Goal: Transaction & Acquisition: Purchase product/service

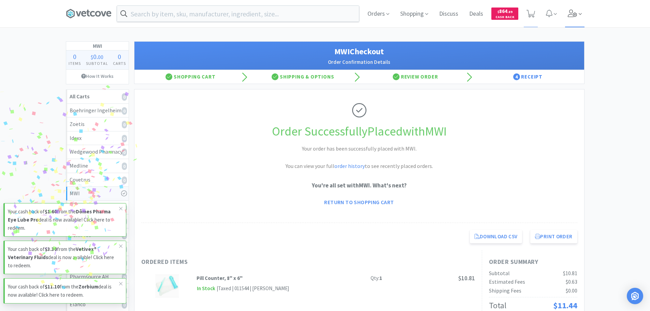
click at [574, 15] on icon at bounding box center [573, 14] width 10 height 8
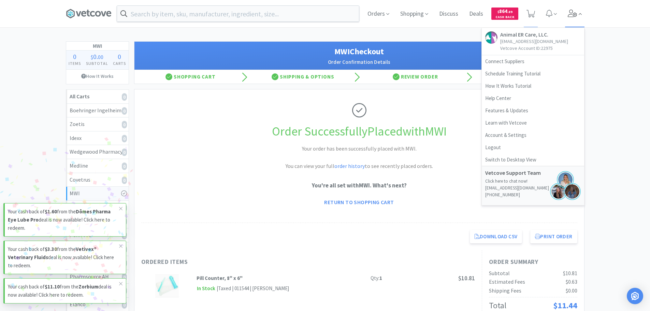
click at [574, 15] on icon at bounding box center [573, 14] width 10 height 8
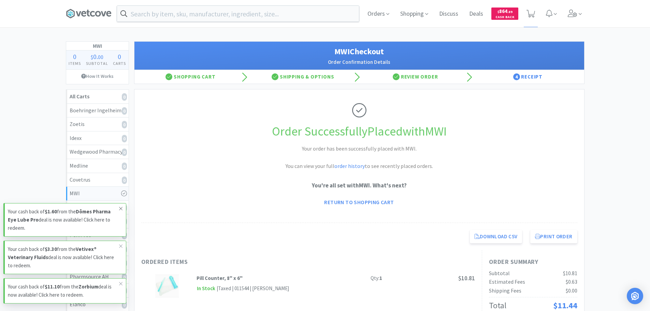
click at [118, 211] on span at bounding box center [121, 208] width 10 height 11
drag, startPoint x: 120, startPoint y: 247, endPoint x: 123, endPoint y: 282, distance: 35.6
click at [121, 248] on icon at bounding box center [121, 245] width 4 height 5
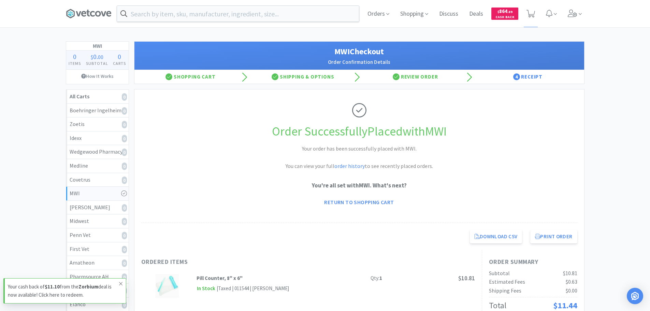
click at [121, 284] on icon at bounding box center [121, 283] width 4 height 5
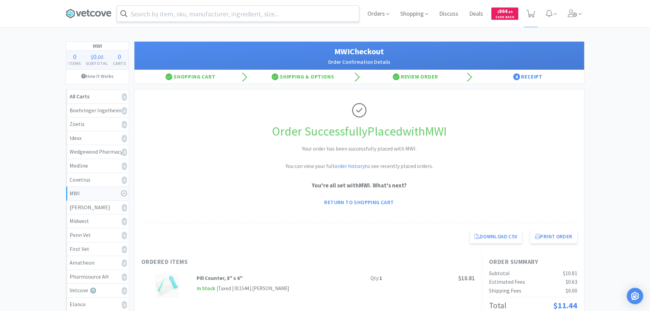
click at [206, 15] on input "text" at bounding box center [238, 14] width 242 height 16
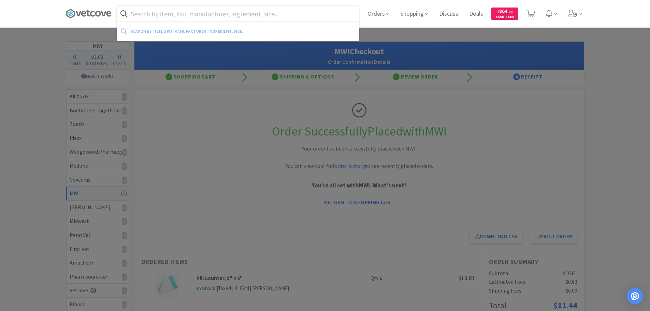
paste input "098873"
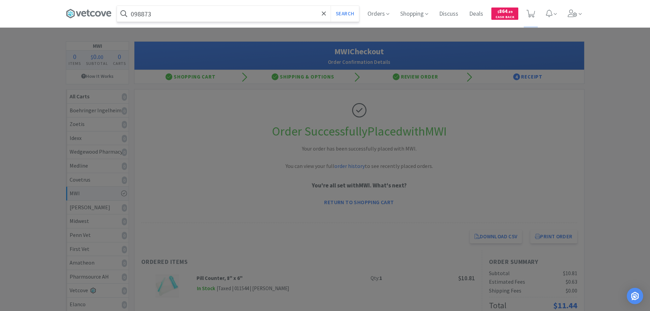
click at [331, 6] on button "Search" at bounding box center [345, 14] width 28 height 16
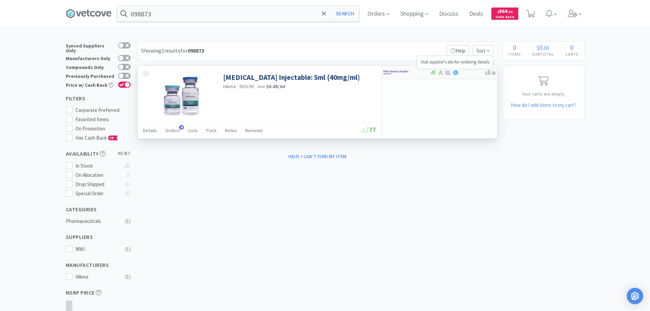
click at [454, 73] on icon at bounding box center [455, 72] width 5 height 5
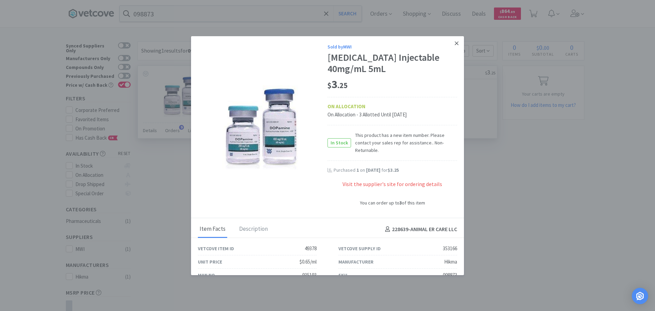
click at [455, 43] on icon at bounding box center [457, 43] width 4 height 6
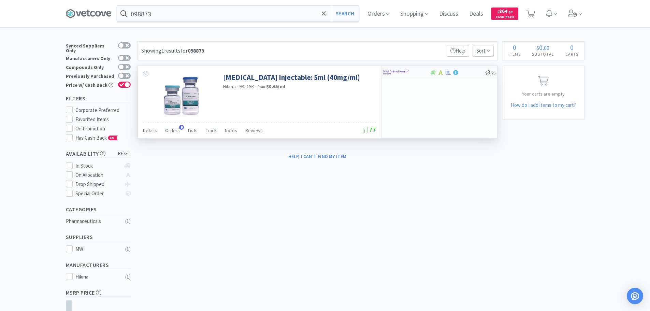
click at [467, 73] on div at bounding box center [457, 72] width 55 height 5
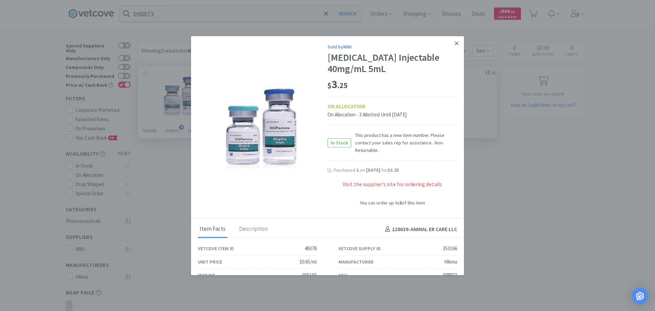
click at [451, 44] on link at bounding box center [457, 43] width 12 height 15
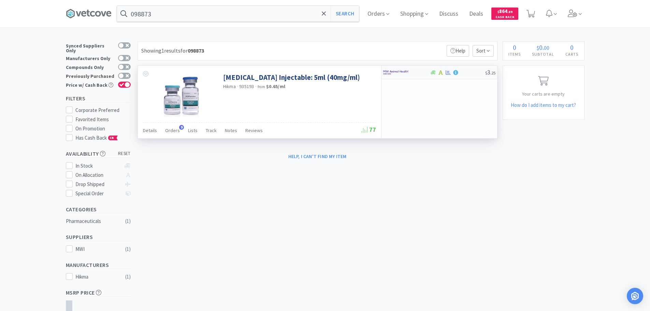
click at [421, 69] on div at bounding box center [406, 73] width 47 height 12
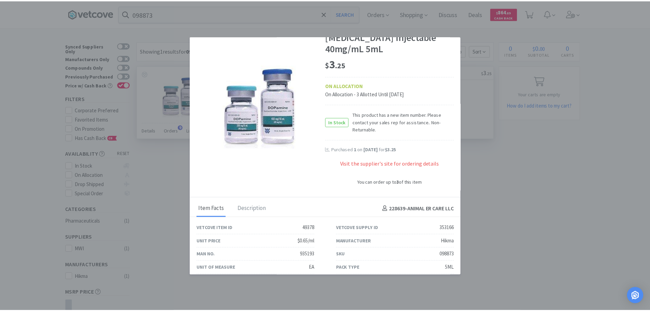
scroll to position [40, 0]
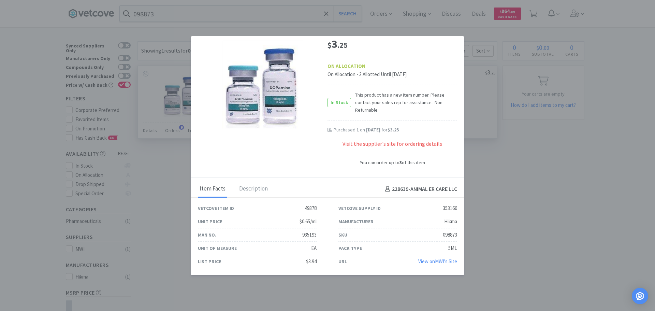
click at [426, 262] on link "View on MWI 's Site" at bounding box center [438, 261] width 39 height 6
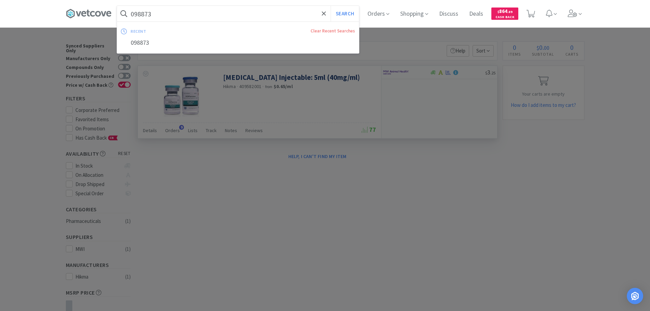
click at [247, 13] on input "098873" at bounding box center [238, 14] width 242 height 16
paste input "77359"
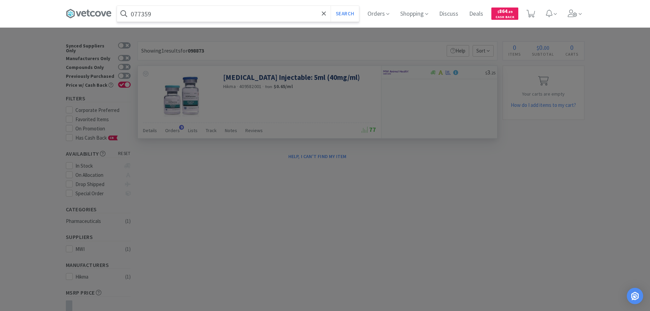
click at [331, 6] on button "Search" at bounding box center [345, 14] width 28 height 16
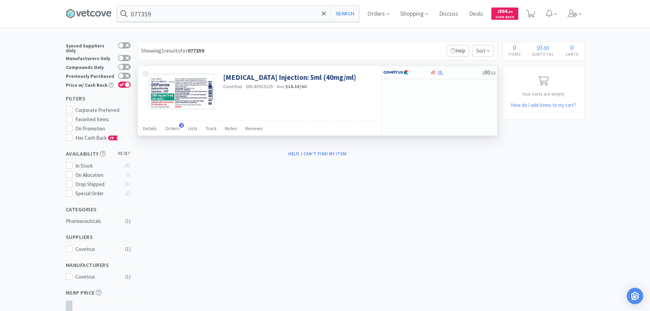
click at [320, 98] on div "[MEDICAL_DATA] Injection: 5ml (40mg/ml) Covetrus · 00143925225 · from $16.10 / …" at bounding box center [259, 93] width 243 height 55
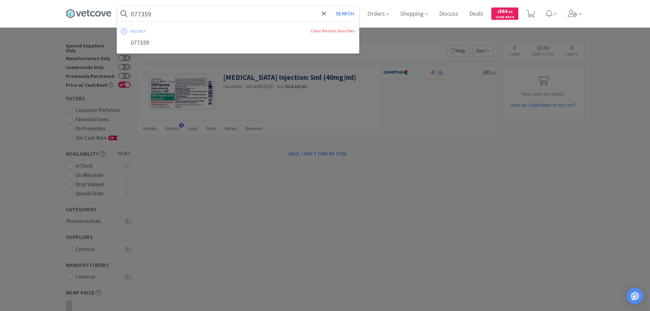
click at [218, 10] on input "077359" at bounding box center [238, 14] width 242 height 16
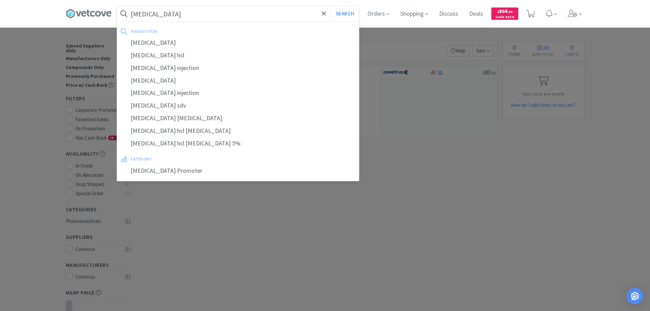
click at [331, 6] on button "Search" at bounding box center [345, 14] width 28 height 16
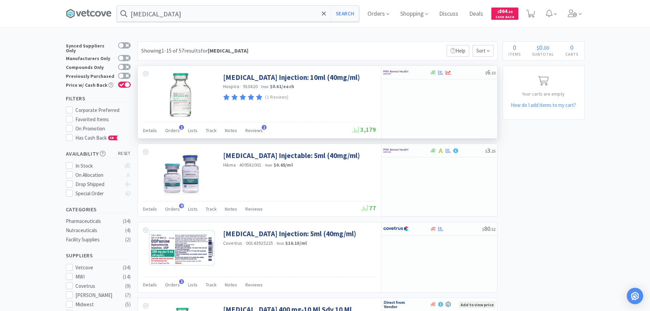
scroll to position [68, 0]
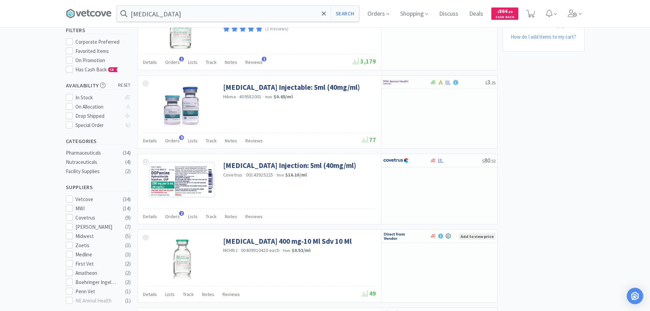
drag, startPoint x: 460, startPoint y: 95, endPoint x: 570, endPoint y: 77, distance: 111.4
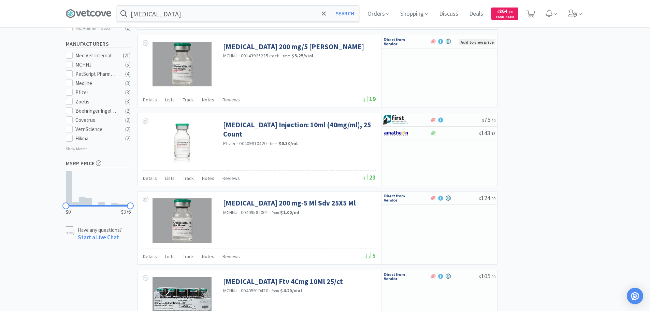
scroll to position [341, 0]
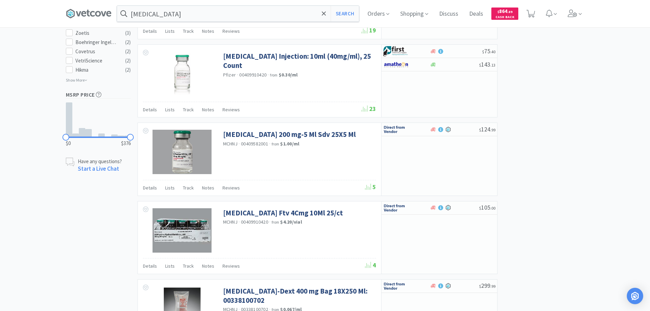
click at [551, 102] on div "× Filter Results Synced Suppliers Only Manufacturers Only Compounds Only Previo…" at bounding box center [325, 276] width 519 height 1289
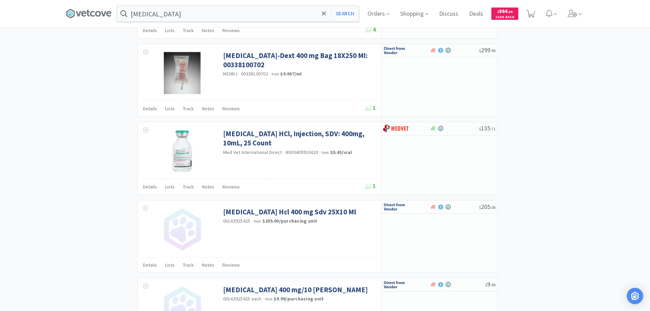
scroll to position [649, 0]
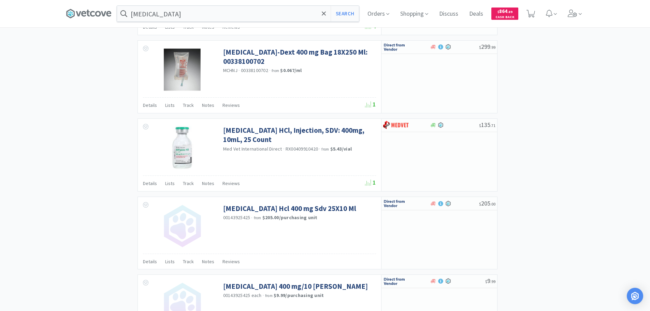
click at [551, 102] on div "× Filter Results Synced Suppliers Only Manufacturers Only Compounds Only Previo…" at bounding box center [325, 37] width 519 height 1289
click at [562, 140] on div "× Filter Results Synced Suppliers Only Manufacturers Only Compounds Only Previo…" at bounding box center [325, 37] width 519 height 1289
drag, startPoint x: 569, startPoint y: 141, endPoint x: 570, endPoint y: 147, distance: 6.2
click at [569, 147] on div "× Filter Results Synced Suppliers Only Manufacturers Only Compounds Only Previo…" at bounding box center [325, 37] width 519 height 1289
click at [558, 140] on div "× Filter Results Synced Suppliers Only Manufacturers Only Compounds Only Previo…" at bounding box center [325, 37] width 519 height 1289
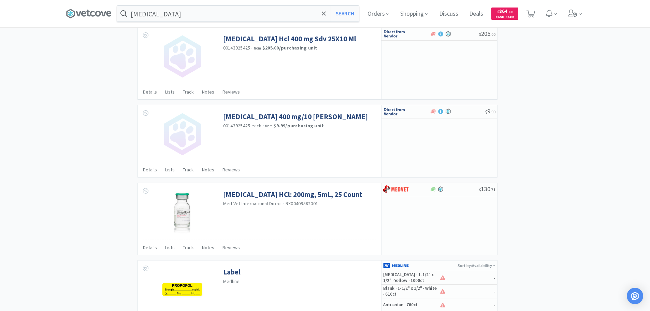
scroll to position [888, 0]
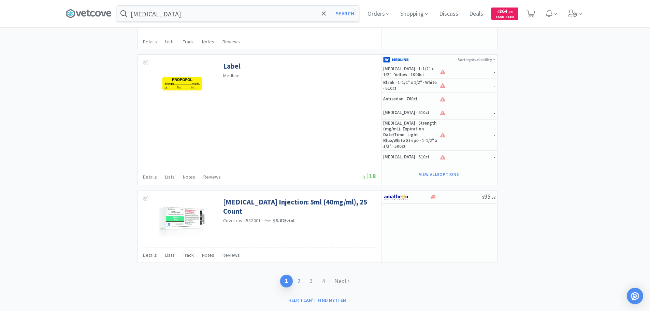
click at [301, 275] on link "2" at bounding box center [299, 281] width 12 height 13
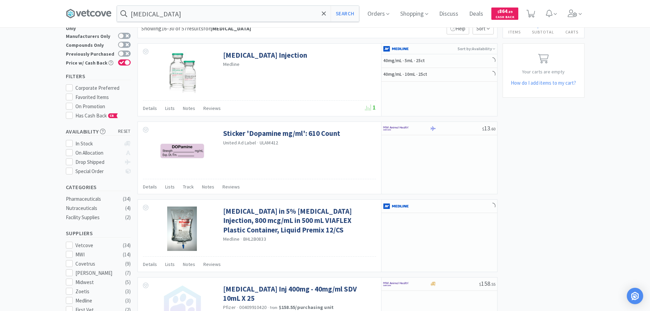
scroll to position [34, 0]
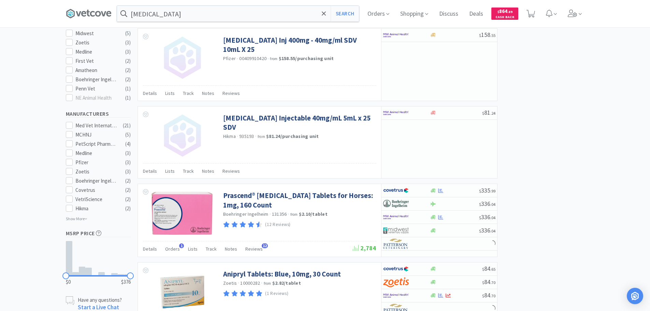
scroll to position [0, 0]
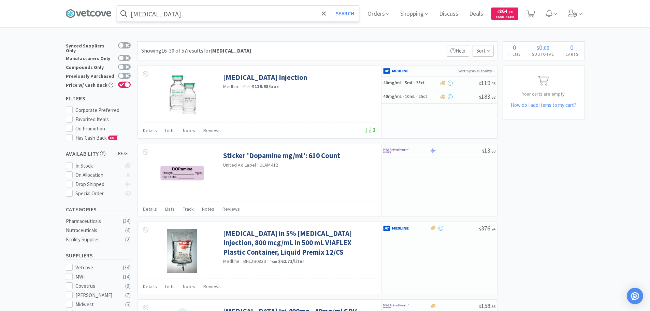
click at [241, 17] on input "[MEDICAL_DATA]" at bounding box center [238, 14] width 242 height 16
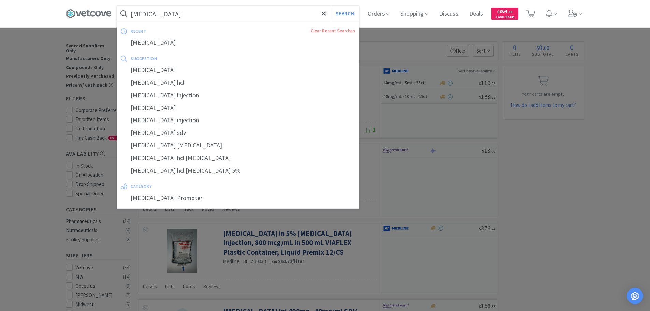
paste input "ABO09P3126"
type input "ABO09P3126"
click at [331, 6] on button "Search" at bounding box center [345, 14] width 28 height 16
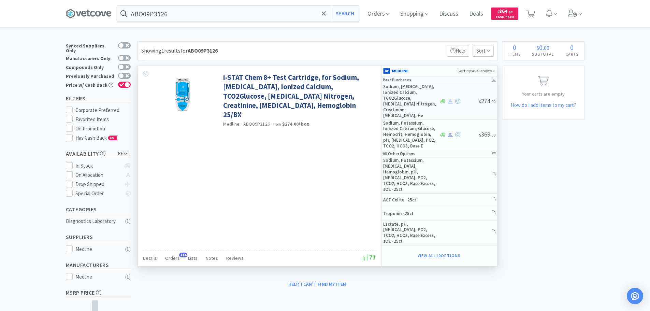
click at [466, 100] on div at bounding box center [459, 101] width 40 height 5
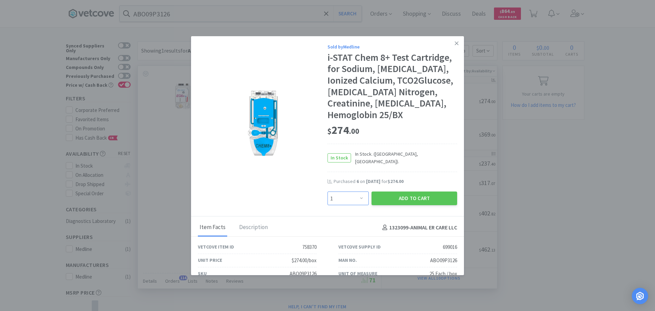
click at [350, 192] on select "Enter Quantity 1 2 3 4 5 6 7 8 9 10 11 12 13 14 15 16 17 18 19 20 Enter Quantity" at bounding box center [348, 199] width 41 height 14
select select "7"
click at [328, 192] on select "Enter Quantity 1 2 3 4 5 6 7 8 9 10 11 12 13 14 15 16 17 18 19 20 Enter Quantity" at bounding box center [348, 199] width 41 height 14
click at [386, 193] on button "Add to Cart" at bounding box center [415, 199] width 86 height 14
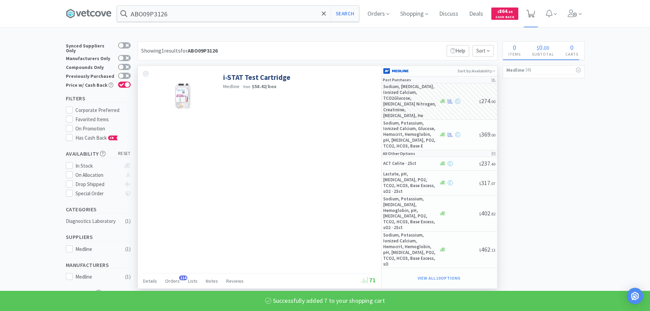
click at [535, 18] on span at bounding box center [531, 14] width 9 height 10
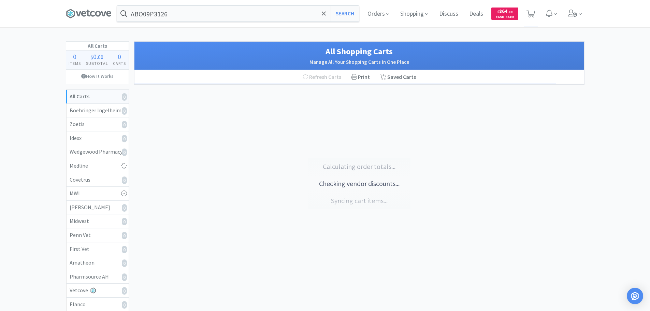
select select "7"
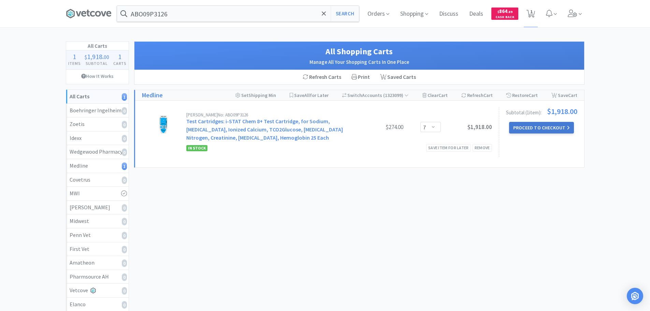
click at [550, 130] on button "Proceed to Checkout" at bounding box center [541, 128] width 65 height 12
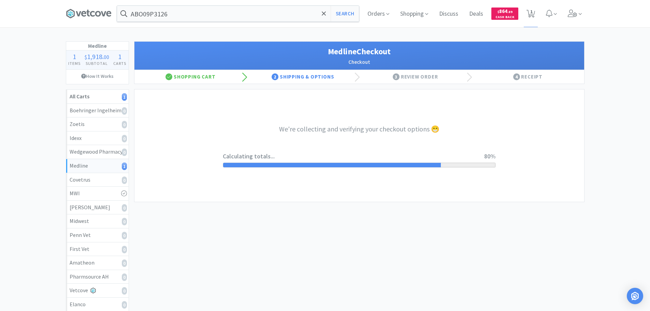
select select "7c1b672e5998c24572f3a1527d01e6d9"
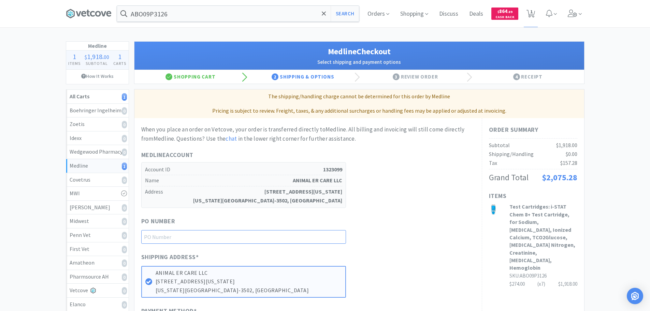
click at [255, 235] on input "text" at bounding box center [243, 237] width 205 height 14
paste input "1145118"
type input "1145118"
click at [444, 243] on div "PO Number 1145118" at bounding box center [308, 229] width 334 height 27
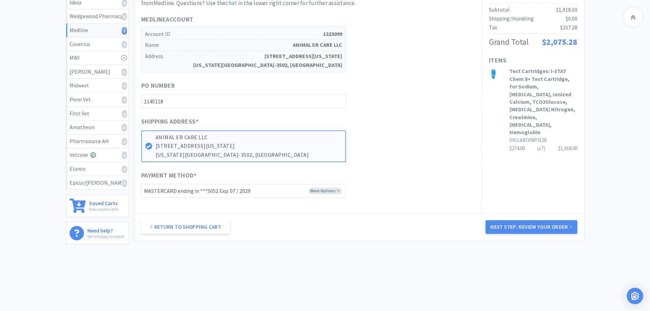
click at [530, 220] on div "Return to Shopping Cart Next Step: Review Your Order" at bounding box center [360, 227] width 450 height 28
click at [533, 227] on button "Next Step: Review Your Order" at bounding box center [531, 227] width 91 height 14
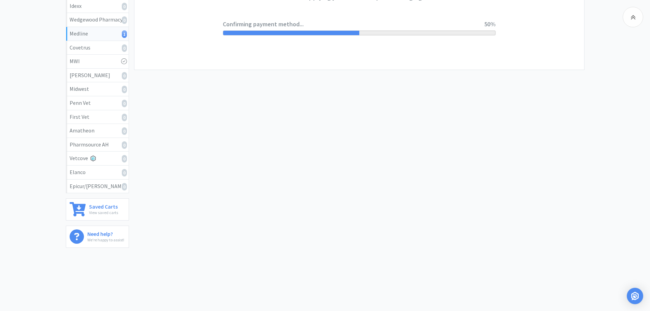
scroll to position [0, 0]
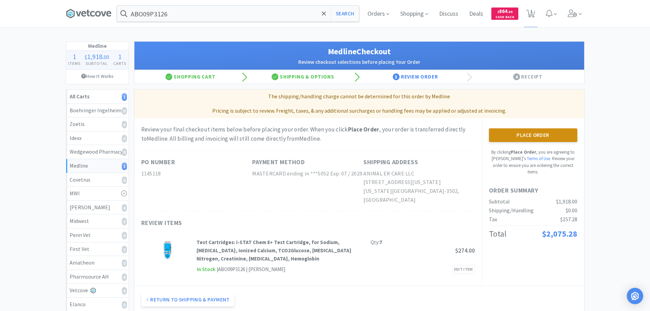
click at [519, 136] on button "Place Order" at bounding box center [533, 135] width 88 height 14
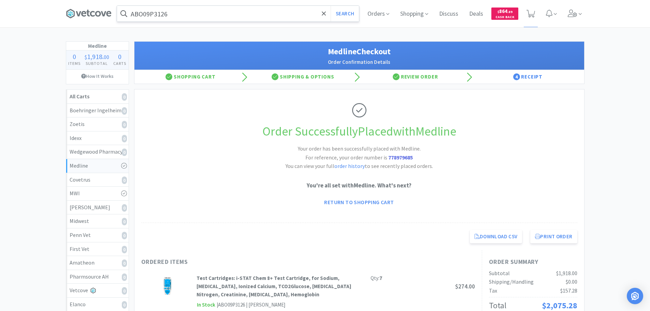
click at [230, 12] on input "ABO09P3126" at bounding box center [238, 14] width 242 height 16
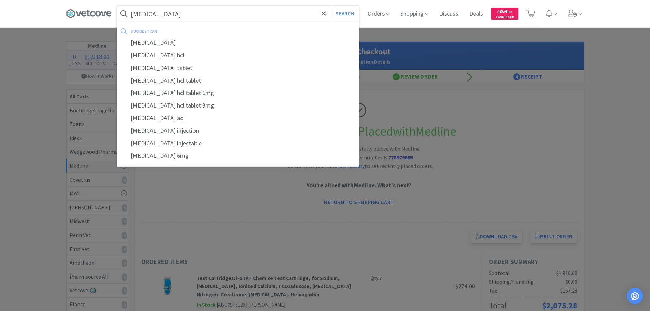
type input "[MEDICAL_DATA]"
click at [331, 6] on button "Search" at bounding box center [345, 14] width 28 height 16
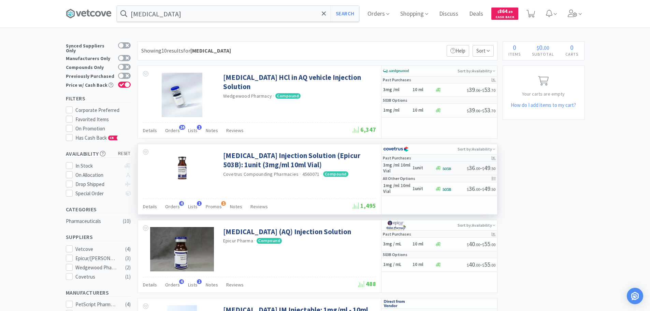
click at [457, 168] on div at bounding box center [451, 168] width 32 height 5
select select "1"
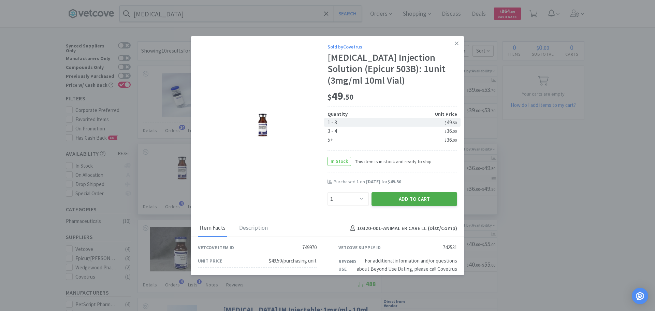
click at [435, 200] on button "Add to Cart" at bounding box center [415, 199] width 86 height 14
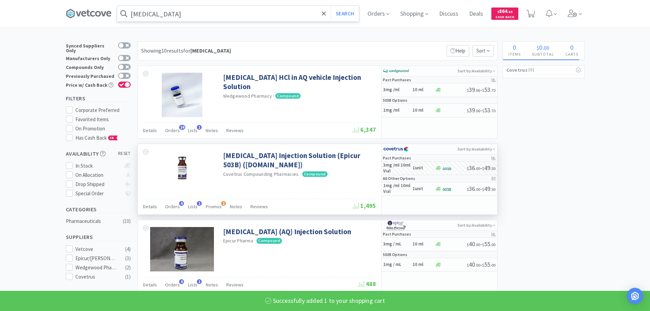
select select "1"
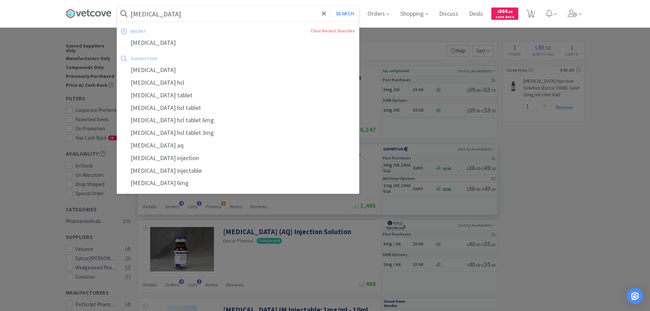
click at [268, 13] on input "[MEDICAL_DATA]" at bounding box center [238, 14] width 242 height 16
paste input "GABAPETTB0115VC"
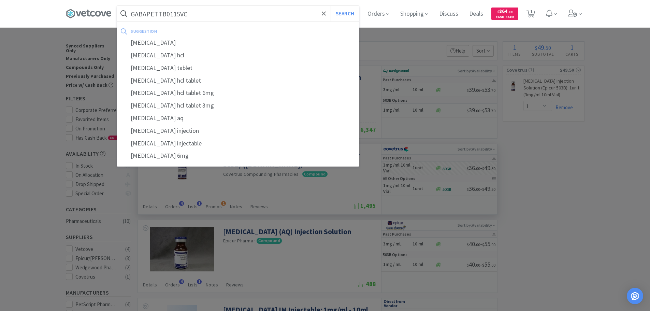
type input "GABAPETTB0115VC"
click at [331, 6] on button "Search" at bounding box center [345, 14] width 28 height 16
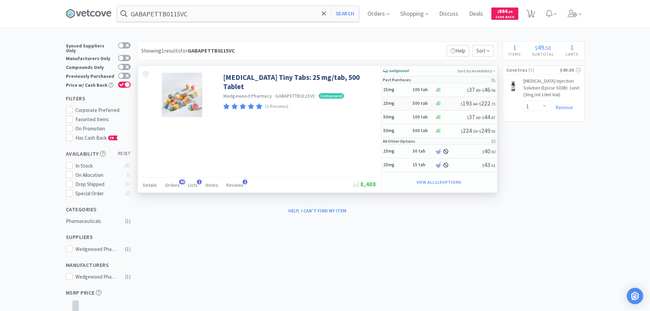
click at [444, 103] on div at bounding box center [448, 103] width 26 height 5
select select "1"
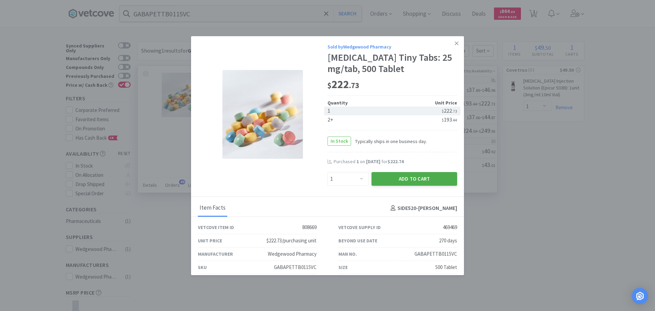
click at [410, 176] on button "Add to Cart" at bounding box center [415, 179] width 86 height 14
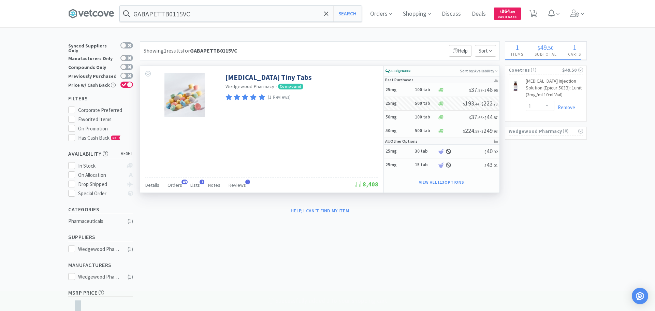
select select "1"
click at [535, 9] on span "2" at bounding box center [531, 14] width 9 height 10
select select "1"
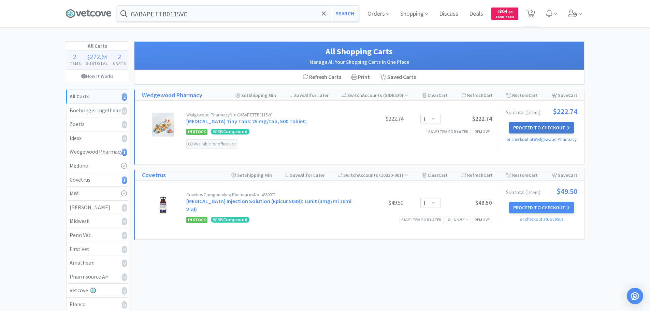
click at [552, 126] on button "Proceed to Checkout" at bounding box center [541, 128] width 65 height 12
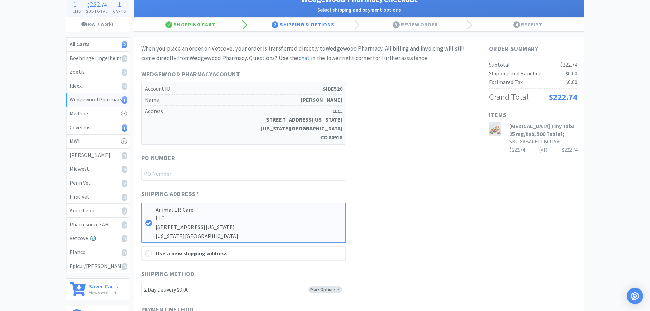
scroll to position [102, 0]
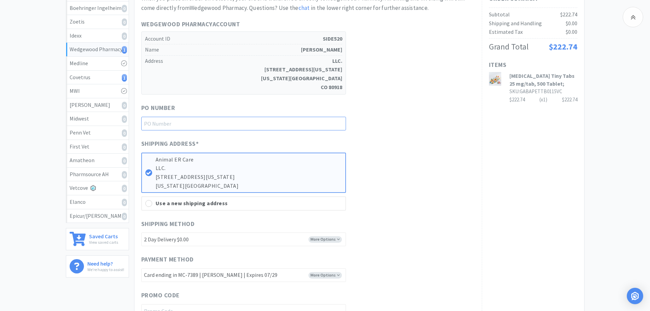
click at [252, 123] on input "text" at bounding box center [243, 124] width 205 height 14
click at [400, 140] on div "Shipping Address * Animal ER Care LLC. [STREET_ADDRESS][US_STATE][US_STATE] Use…" at bounding box center [308, 175] width 334 height 72
click at [306, 124] on input "text" at bounding box center [243, 124] width 205 height 14
paste input "1145126"
type input "1145126"
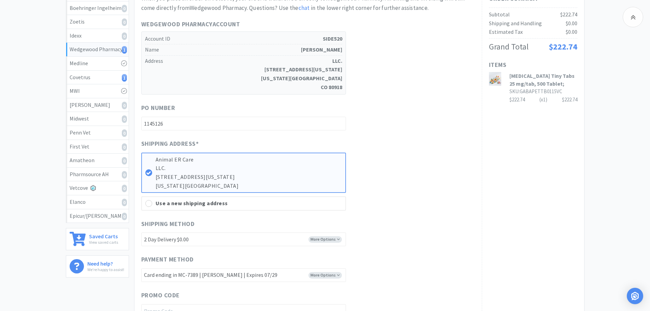
click at [438, 147] on div "Shipping Address * Animal ER Care LLC. [STREET_ADDRESS][US_STATE][US_STATE] Use…" at bounding box center [308, 175] width 334 height 72
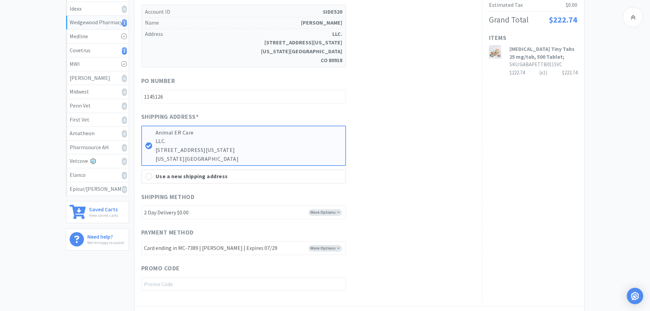
scroll to position [171, 0]
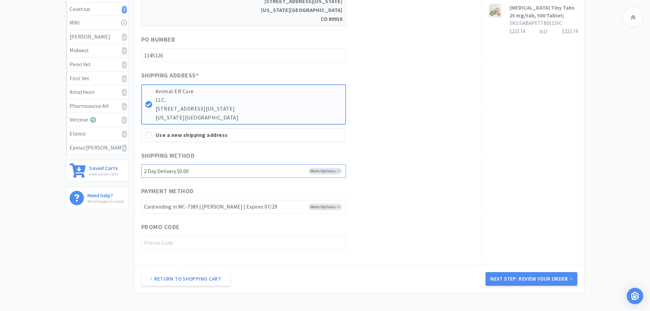
click at [329, 174] on select "2 Day Delivery $0.00 1 Day Delivery $30.00" at bounding box center [243, 171] width 205 height 14
click at [433, 193] on div "Payment Method More Options Card ending in MC-7389 | [PERSON_NAME] | Expires 07…" at bounding box center [308, 199] width 334 height 27
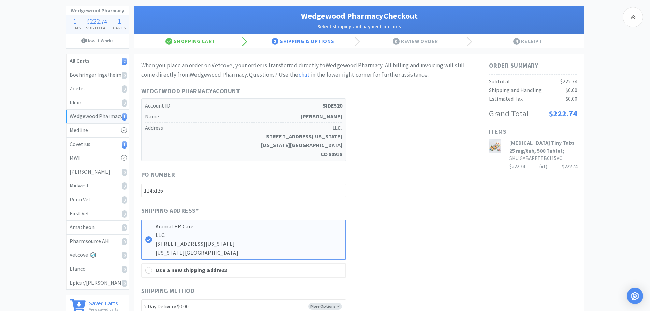
scroll to position [34, 0]
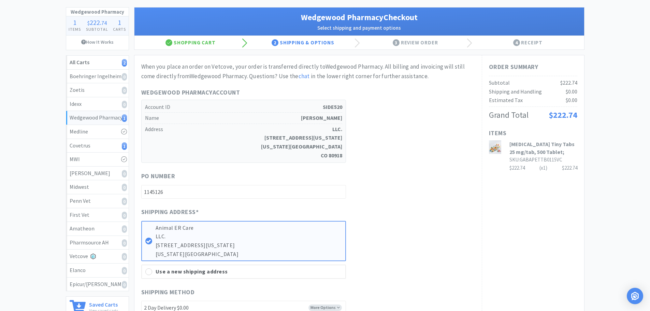
click at [433, 193] on div "PO Number 1145126" at bounding box center [308, 184] width 334 height 27
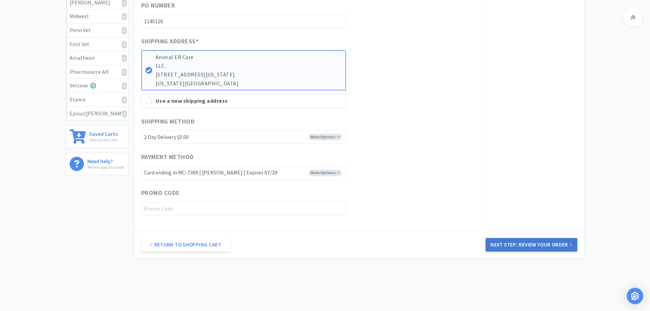
click at [535, 238] on button "Next Step: Review Your Order" at bounding box center [531, 245] width 91 height 14
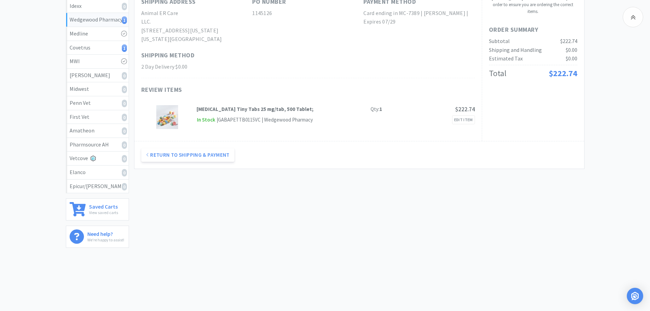
scroll to position [0, 0]
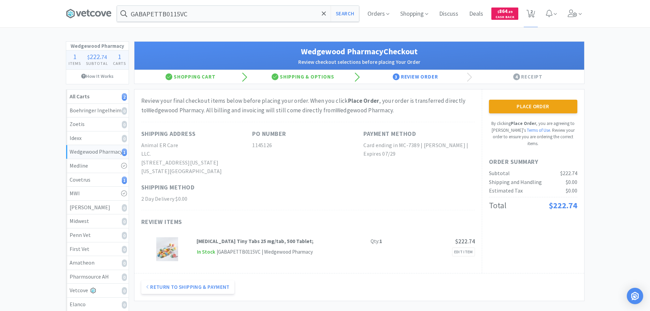
click at [512, 114] on div "Place Order By clicking Place Order , you are agreeing to Vetcove's Terms of Us…" at bounding box center [533, 123] width 88 height 47
click at [511, 106] on button "Place Order" at bounding box center [533, 107] width 88 height 14
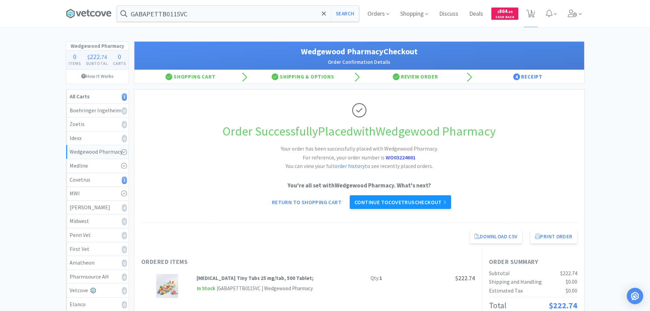
click at [411, 207] on link "Continue to Covetrus checkout" at bounding box center [400, 202] width 101 height 14
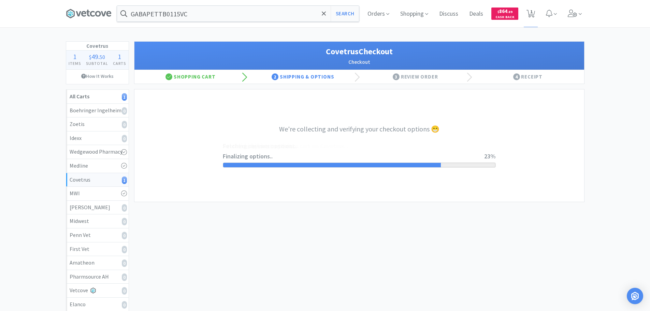
select select "ACCOUNT"
select select "cvt-standard-net"
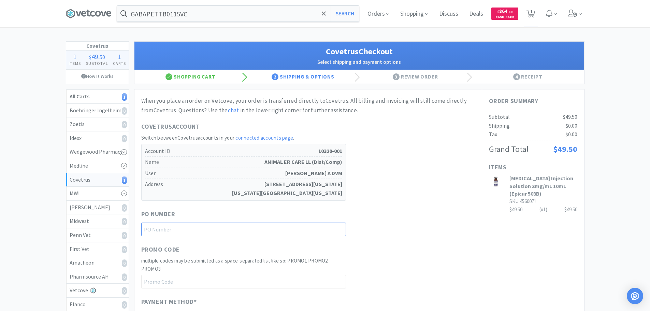
drag, startPoint x: 218, startPoint y: 228, endPoint x: 296, endPoint y: 229, distance: 77.5
click at [218, 228] on input "text" at bounding box center [243, 230] width 205 height 14
paste input "1145125"
type input "1145125"
click at [378, 212] on div "PO Number 1145125" at bounding box center [308, 222] width 334 height 27
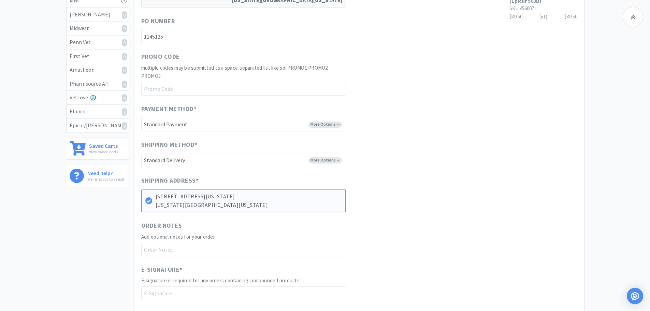
scroll to position [295, 0]
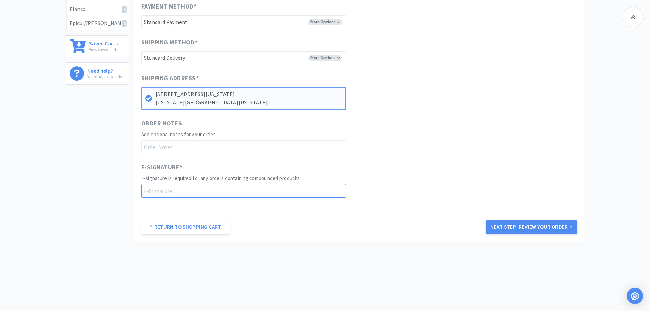
click at [205, 189] on input "text" at bounding box center [243, 191] width 205 height 14
type input "[PERSON_NAME]"
click at [378, 207] on div "When you place an order on Vetcove, your order is transferred directly to Covet…" at bounding box center [309, 3] width 348 height 419
drag, startPoint x: 215, startPoint y: 143, endPoint x: 132, endPoint y: 151, distance: 83.0
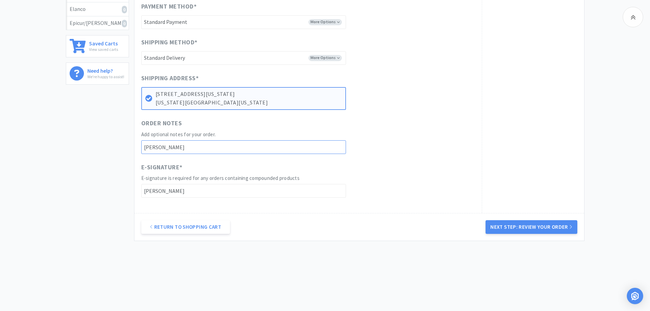
click at [390, 143] on div "Order Notes Add optional notes for your order." at bounding box center [308, 136] width 334 height 36
click at [536, 228] on button "Next Step: Review Your Order" at bounding box center [531, 227] width 91 height 14
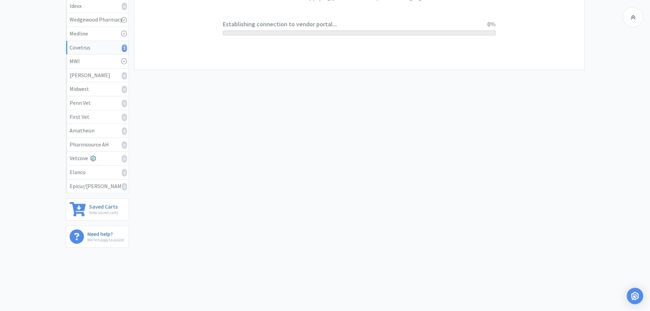
scroll to position [0, 0]
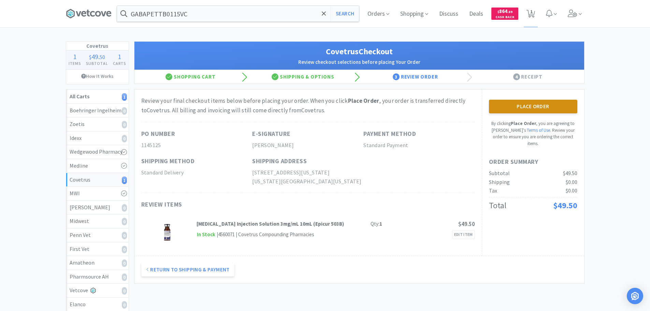
click at [541, 109] on button "Place Order" at bounding box center [533, 107] width 88 height 14
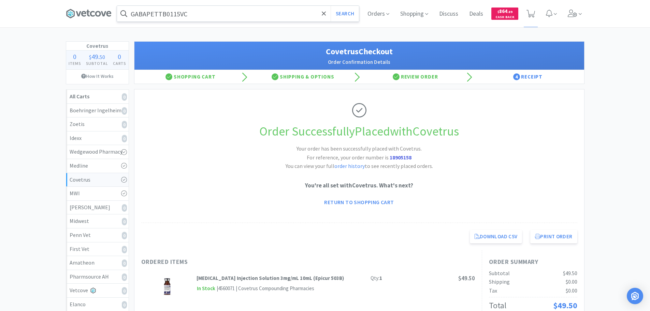
click at [250, 13] on input "GABAPETTB0115VC" at bounding box center [238, 14] width 242 height 16
paste input "[PHONE_NUMBER]"
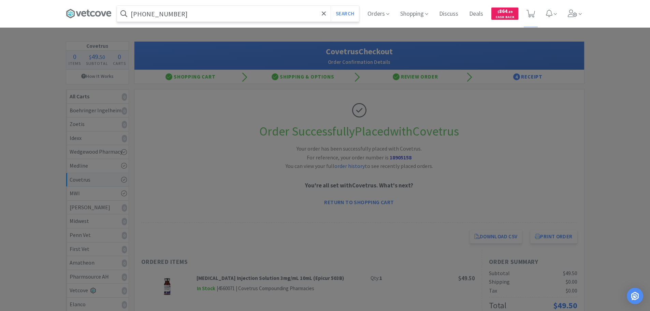
type input "[PHONE_NUMBER]"
click at [331, 6] on button "Search" at bounding box center [345, 14] width 28 height 16
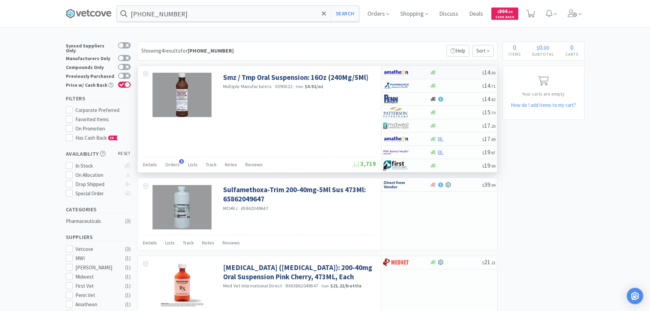
click at [461, 70] on div at bounding box center [456, 72] width 52 height 5
select select "1"
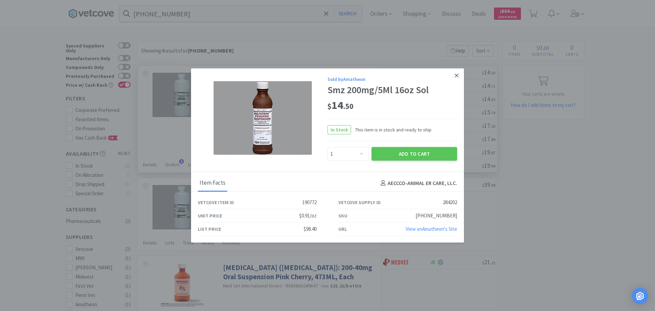
click at [462, 71] on link at bounding box center [457, 75] width 12 height 15
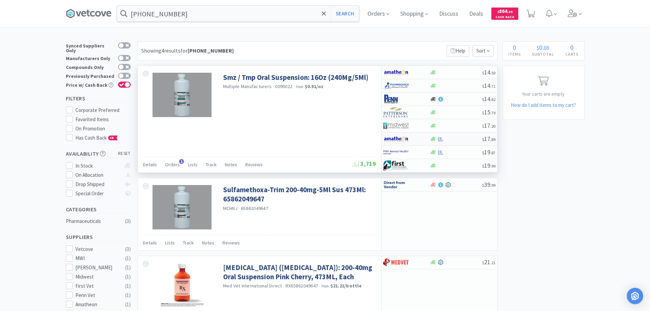
click at [469, 140] on div at bounding box center [456, 139] width 52 height 5
select select "1"
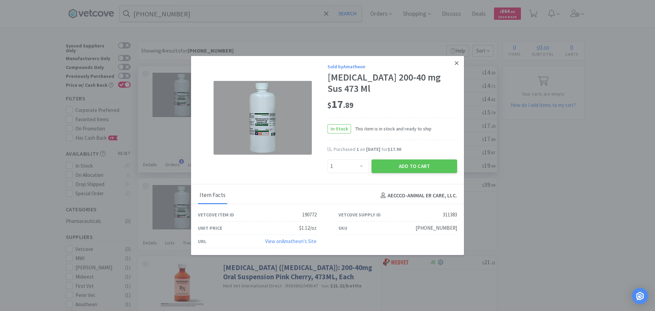
click at [457, 65] on icon at bounding box center [457, 63] width 4 height 6
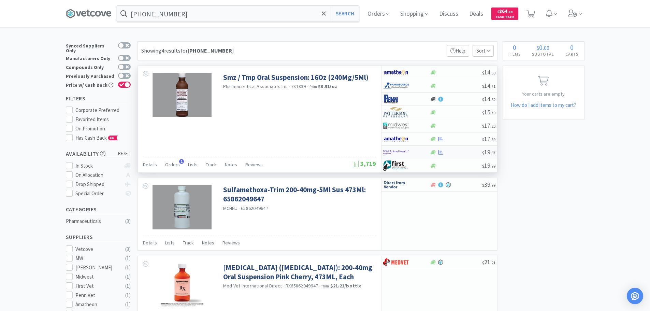
click at [457, 153] on div at bounding box center [456, 152] width 52 height 5
select select "1"
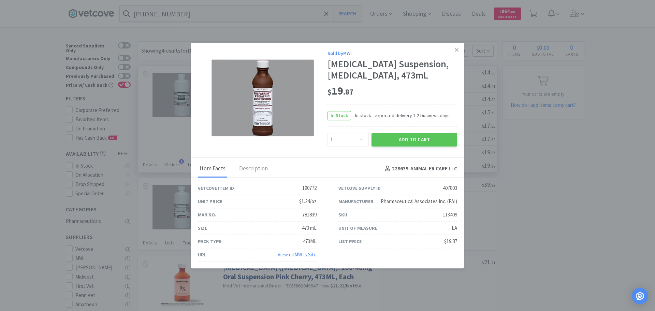
click at [450, 219] on div "113409" at bounding box center [450, 215] width 14 height 8
copy div "113409"
click at [455, 47] on icon at bounding box center [457, 50] width 4 height 6
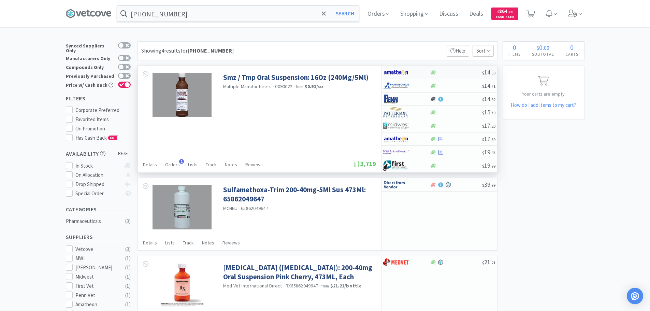
click at [460, 70] on div at bounding box center [456, 72] width 52 height 5
select select "1"
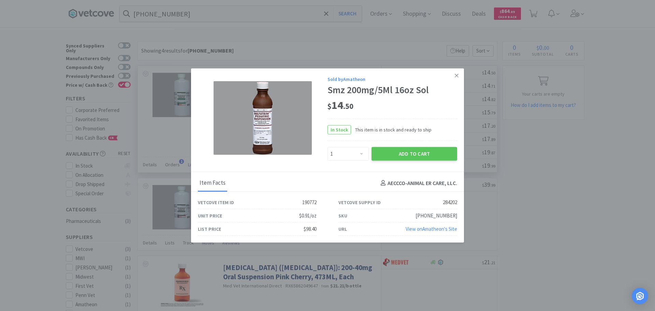
click at [397, 103] on div "$ 14 . 50" at bounding box center [393, 105] width 130 height 14
click at [406, 107] on div "$ 14 . 50" at bounding box center [393, 105] width 130 height 14
click at [459, 76] on icon at bounding box center [457, 75] width 4 height 6
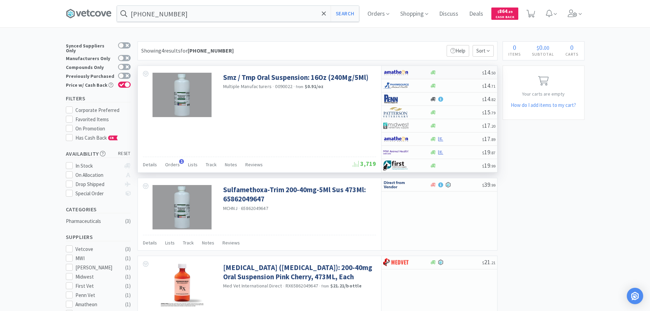
click at [459, 73] on div at bounding box center [456, 72] width 52 height 5
select select "1"
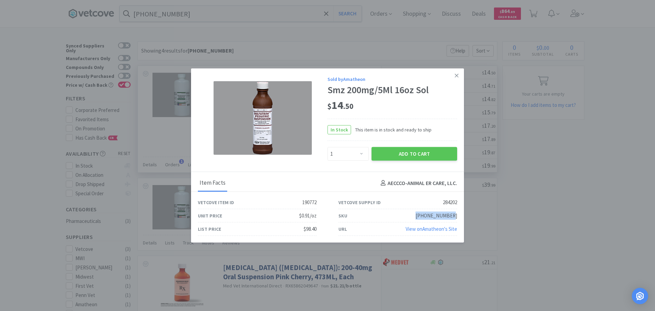
drag, startPoint x: 461, startPoint y: 214, endPoint x: 418, endPoint y: 214, distance: 43.0
click at [418, 214] on div "SKU [PHONE_NUMBER]" at bounding box center [398, 215] width 141 height 13
copy div "[PHONE_NUMBER]"
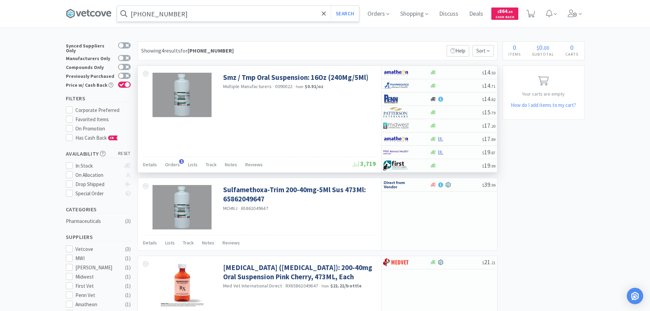
click at [241, 14] on input "[PHONE_NUMBER]" at bounding box center [238, 14] width 242 height 16
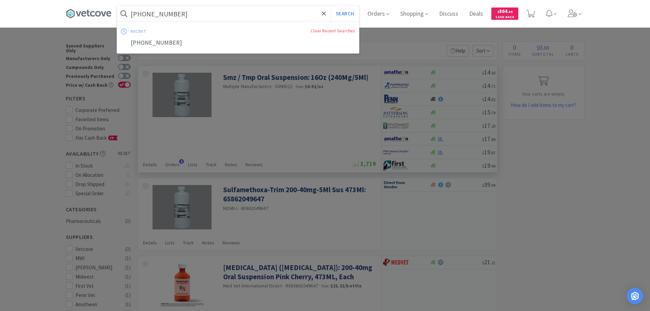
paste input "[MEDICAL_DATA]"
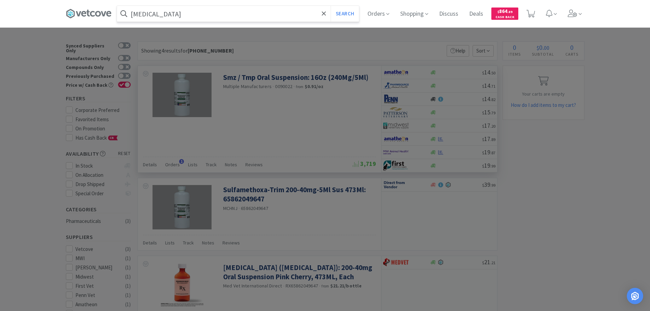
type input "[MEDICAL_DATA]"
click at [331, 6] on button "Search" at bounding box center [345, 14] width 28 height 16
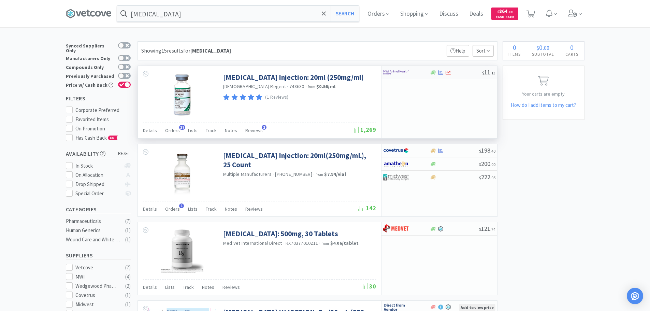
click at [462, 73] on div at bounding box center [456, 72] width 52 height 5
select select "1"
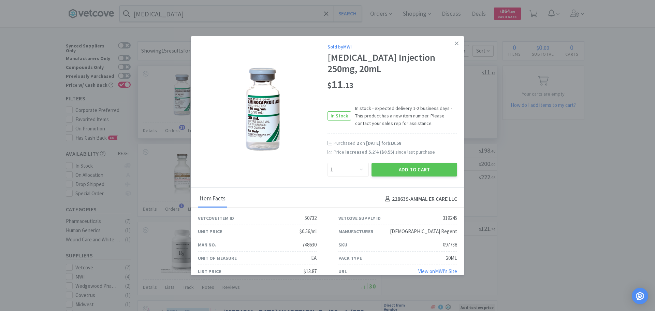
click at [443, 245] on div "097738" at bounding box center [450, 245] width 14 height 8
copy div "097738"
click at [454, 44] on link at bounding box center [457, 43] width 12 height 15
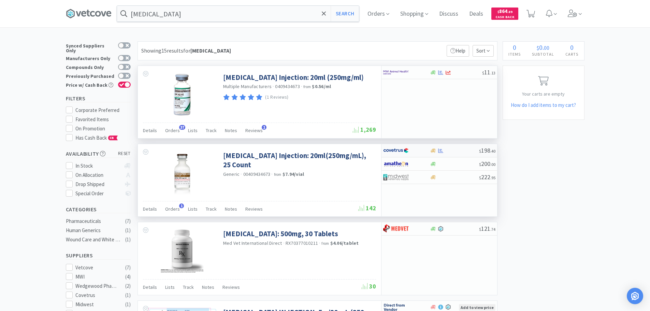
click at [469, 152] on div at bounding box center [454, 150] width 49 height 5
select select "1"
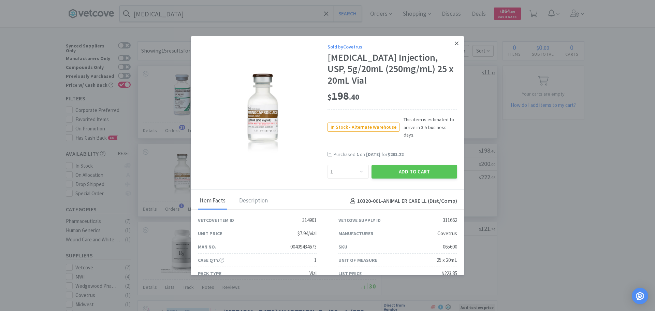
click at [454, 42] on link at bounding box center [457, 43] width 12 height 15
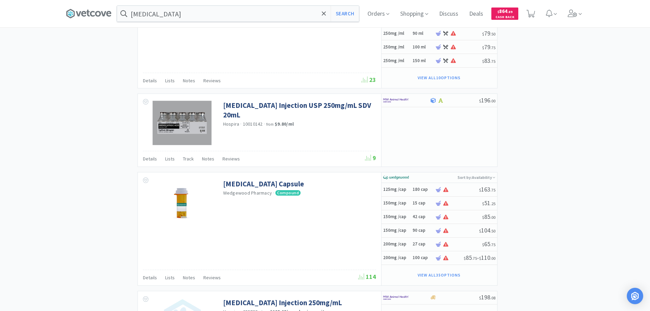
scroll to position [853, 0]
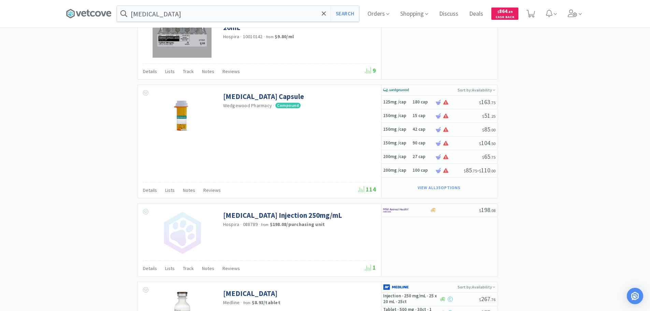
scroll to position [1024, 0]
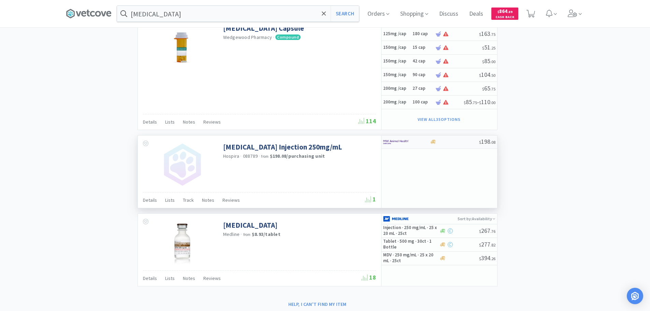
click at [470, 145] on div "$ 198 . 08" at bounding box center [440, 142] width 116 height 13
select select "1"
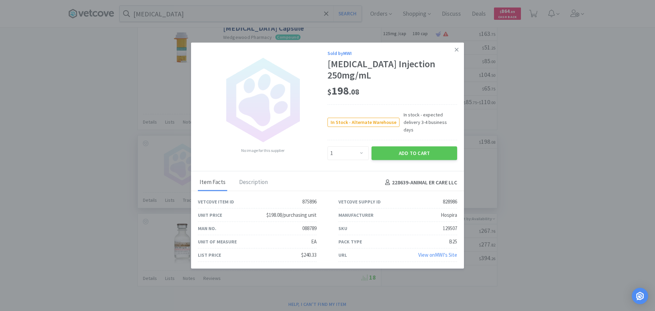
click at [452, 225] on div "129507" at bounding box center [450, 228] width 14 height 8
copy div "129507"
click at [458, 52] on icon at bounding box center [457, 50] width 4 height 4
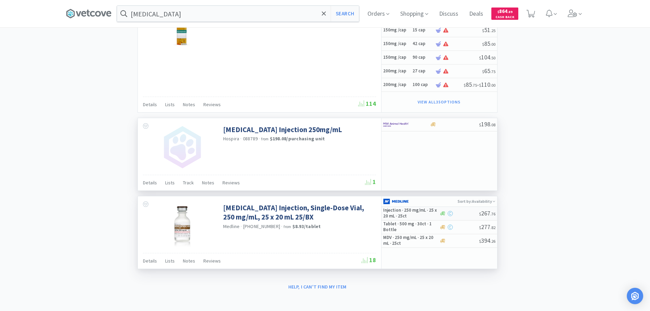
scroll to position [1044, 0]
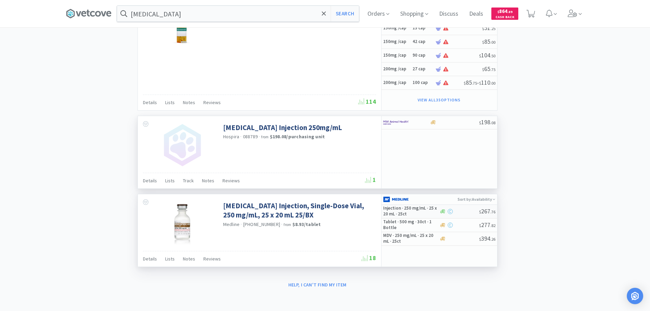
click at [465, 214] on div at bounding box center [459, 211] width 40 height 5
select select "1"
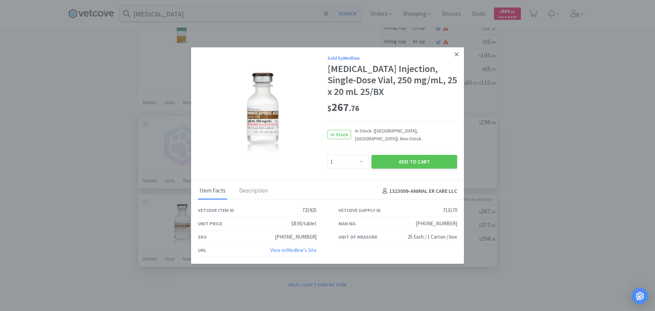
click at [456, 61] on link at bounding box center [457, 54] width 12 height 15
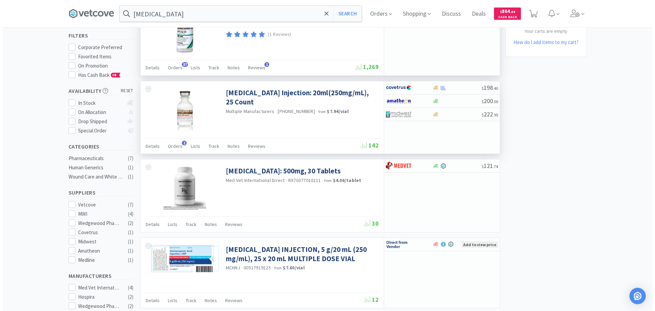
scroll to position [0, 0]
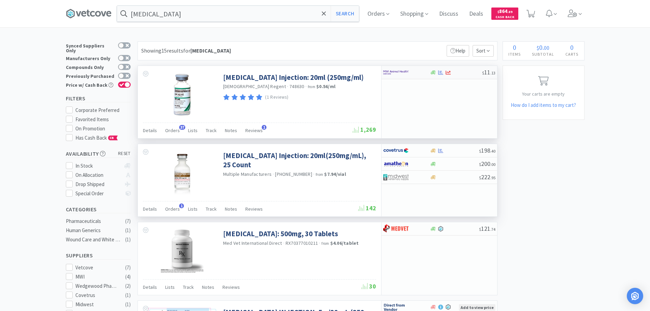
click at [464, 71] on div at bounding box center [456, 72] width 52 height 5
select select "1"
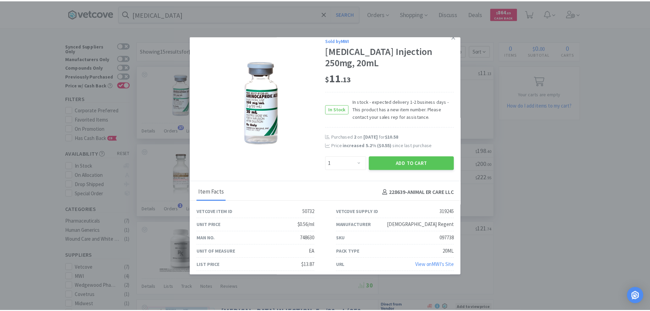
scroll to position [10, 0]
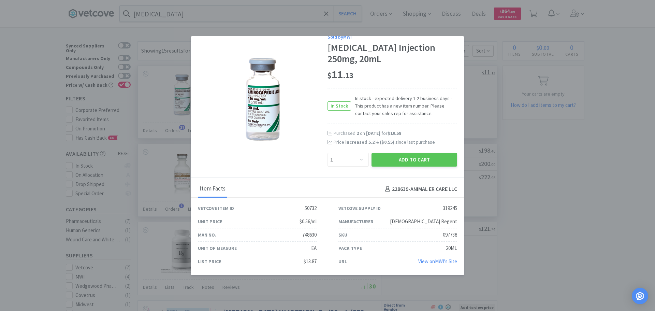
click at [445, 234] on div "097738" at bounding box center [450, 235] width 14 height 8
copy div "097738"
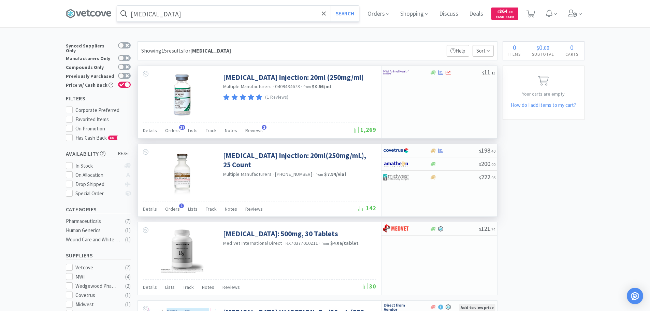
click at [230, 14] on input "[MEDICAL_DATA]" at bounding box center [238, 14] width 242 height 16
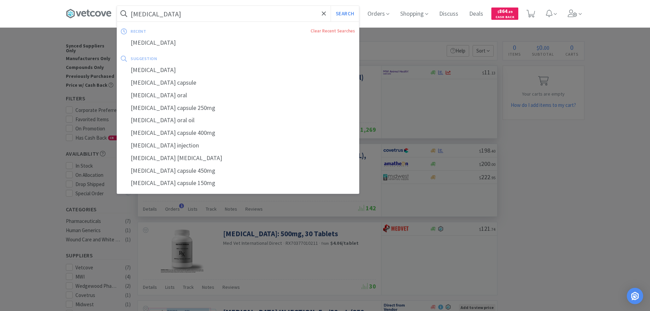
paste input "[PHONE_NUMBER]"
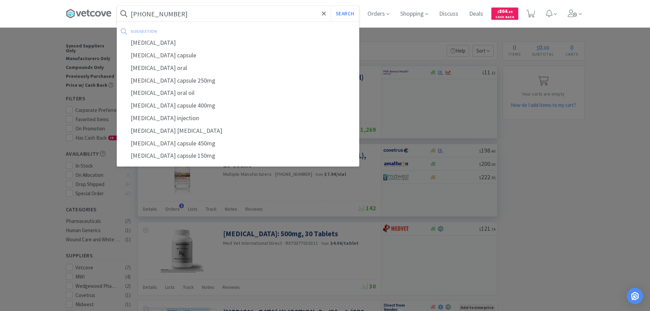
click at [331, 6] on button "Search" at bounding box center [345, 14] width 28 height 16
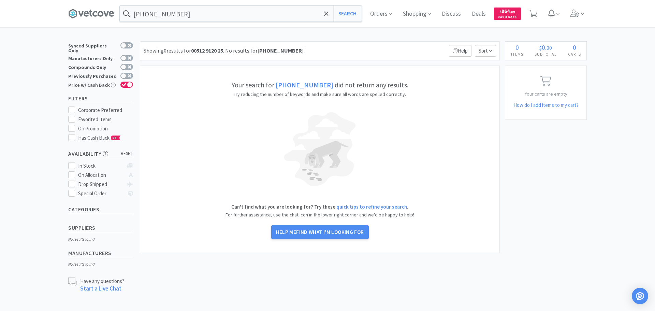
type input "[MEDICAL_DATA]"
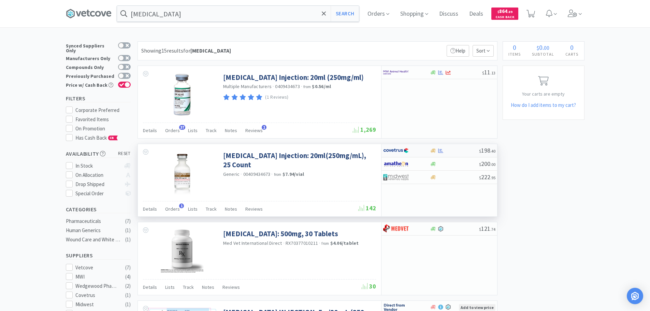
click at [461, 148] on div at bounding box center [454, 150] width 49 height 5
select select "1"
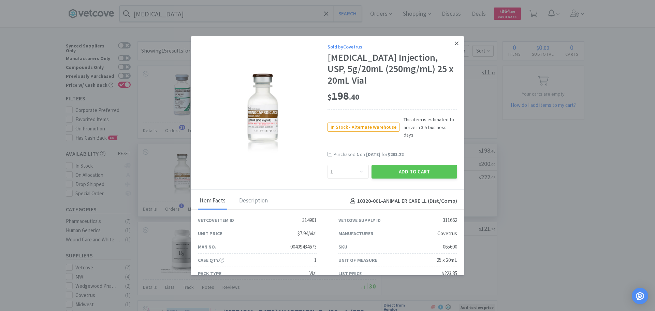
click at [455, 43] on icon at bounding box center [457, 43] width 4 height 6
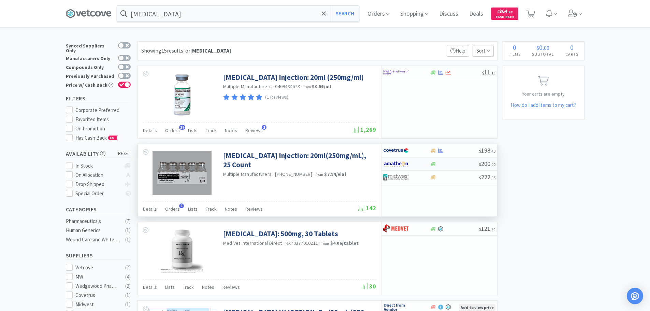
click at [453, 165] on div at bounding box center [454, 163] width 49 height 5
select select "1"
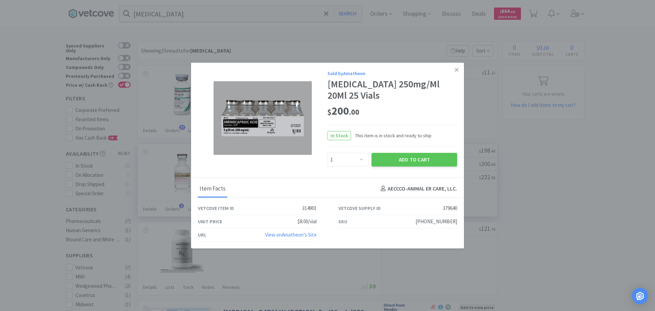
click at [455, 222] on div "[PHONE_NUMBER]" at bounding box center [437, 221] width 42 height 8
drag, startPoint x: 458, startPoint y: 221, endPoint x: 426, endPoint y: 221, distance: 31.8
click at [426, 221] on div "SKU [PHONE_NUMBER]" at bounding box center [398, 221] width 141 height 13
copy div "[PHONE_NUMBER]"
click at [460, 68] on link at bounding box center [457, 69] width 12 height 15
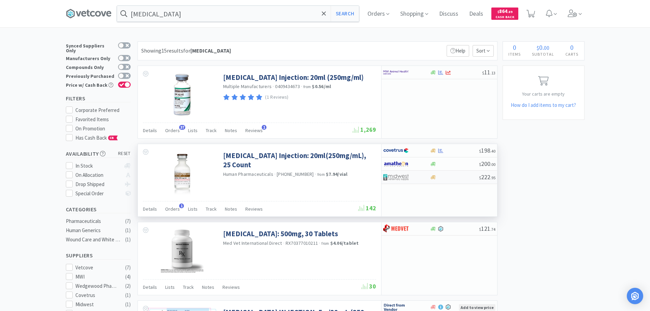
click at [463, 178] on div at bounding box center [454, 177] width 49 height 5
select select "1"
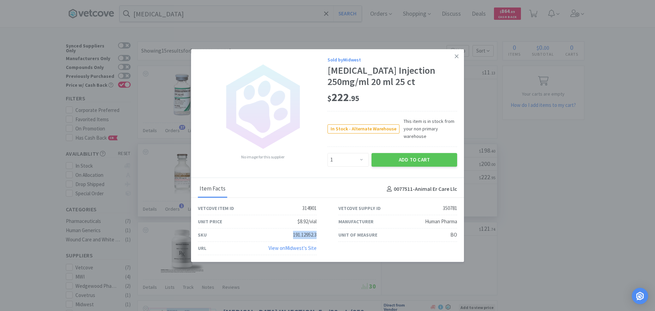
drag, startPoint x: 319, startPoint y: 235, endPoint x: 292, endPoint y: 233, distance: 27.0
click at [289, 234] on div "SKU 191.12952.3" at bounding box center [257, 234] width 141 height 13
copy div "191.12952.3"
click at [454, 62] on link at bounding box center [457, 56] width 12 height 15
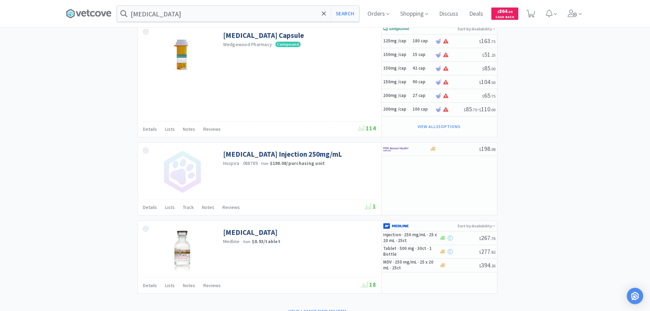
scroll to position [1044, 0]
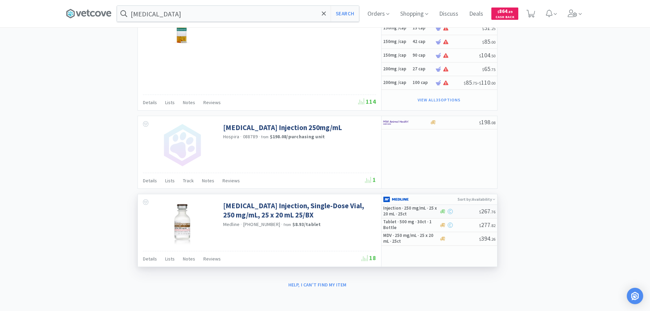
click at [464, 209] on div at bounding box center [459, 211] width 40 height 5
select select "1"
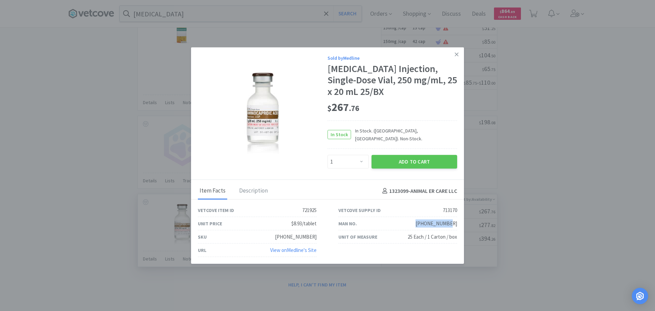
drag, startPoint x: 458, startPoint y: 220, endPoint x: 429, endPoint y: 221, distance: 28.7
click at [429, 221] on div "Man No. [PHONE_NUMBER]" at bounding box center [398, 223] width 141 height 13
click at [323, 236] on div "SKU [PHONE_NUMBER]" at bounding box center [257, 236] width 141 height 13
drag, startPoint x: 320, startPoint y: 233, endPoint x: 285, endPoint y: 234, distance: 34.5
click at [285, 234] on div "SKU [PHONE_NUMBER]" at bounding box center [257, 236] width 141 height 13
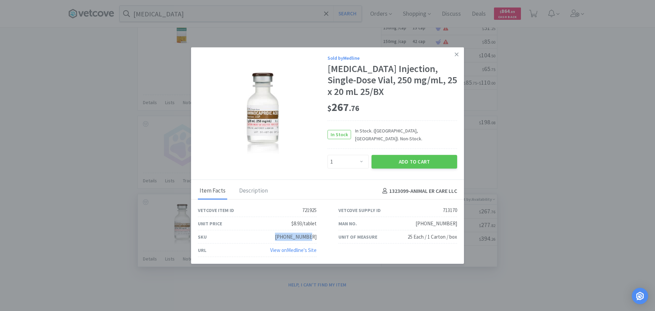
copy div "[PHONE_NUMBER]"
click at [461, 55] on link at bounding box center [457, 54] width 12 height 15
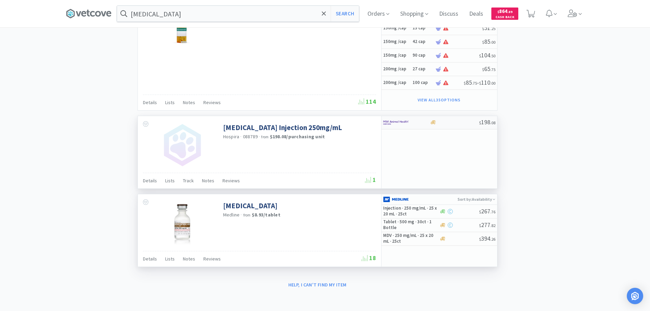
click at [452, 124] on div at bounding box center [454, 122] width 49 height 5
select select "1"
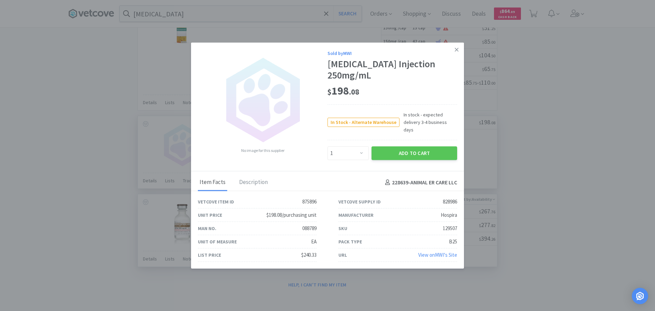
click at [446, 225] on div "129507" at bounding box center [450, 228] width 14 height 8
copy div "129507"
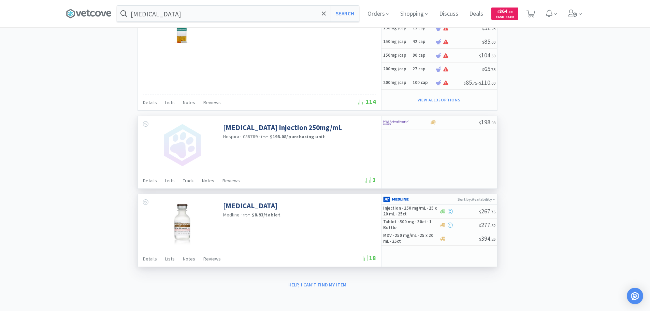
click at [245, 13] on input "[MEDICAL_DATA]" at bounding box center [238, 14] width 242 height 16
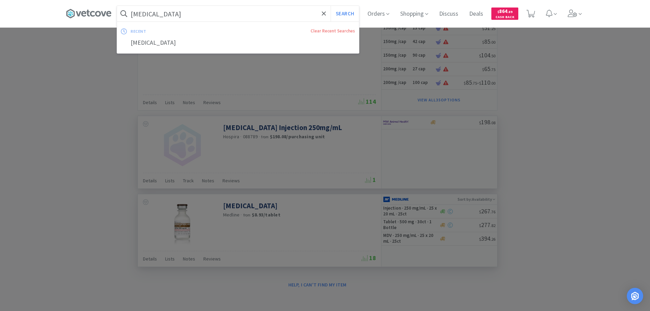
paste input "033566"
type input "033566"
click at [331, 6] on button "Search" at bounding box center [345, 14] width 28 height 16
